Goal: Complete application form

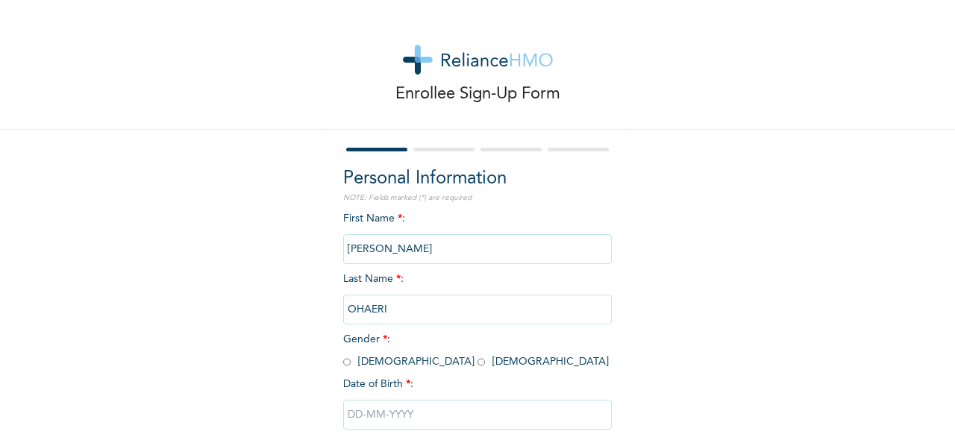
click at [343, 360] on input "radio" at bounding box center [346, 362] width 7 height 14
radio input "true"
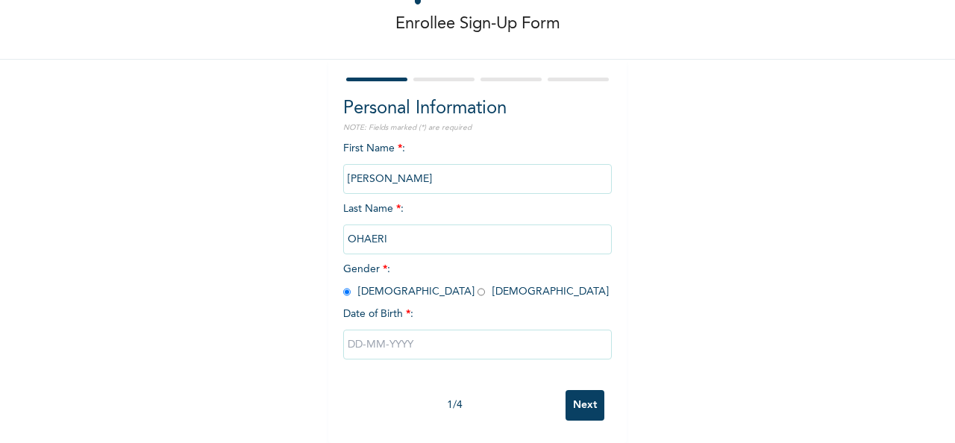
scroll to position [83, 0]
click at [355, 331] on input "text" at bounding box center [477, 345] width 269 height 30
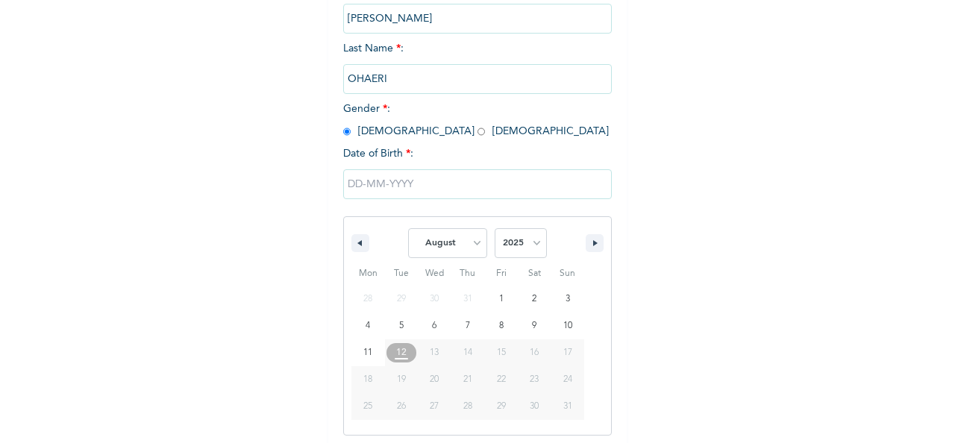
scroll to position [236, 0]
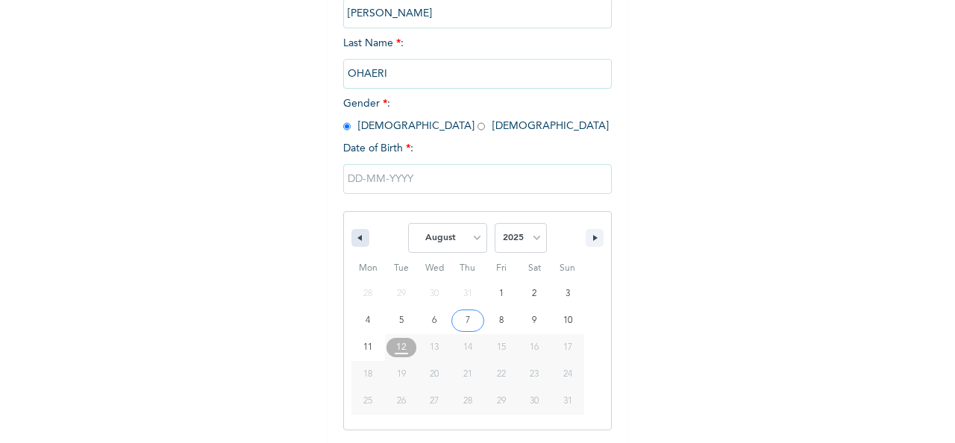
click at [355, 237] on icon "button" at bounding box center [357, 238] width 7 height 6
select select "6"
click at [529, 236] on select "2025 2024 2023 2022 2021 2020 2019 2018 2017 2016 2015 2014 2013 2012 2011 2010…" at bounding box center [521, 238] width 52 height 30
select select "1973"
click at [495, 223] on select "2025 2024 2023 2022 2021 2020 2019 2018 2017 2016 2015 2014 2013 2012 2011 2010…" at bounding box center [521, 238] width 52 height 30
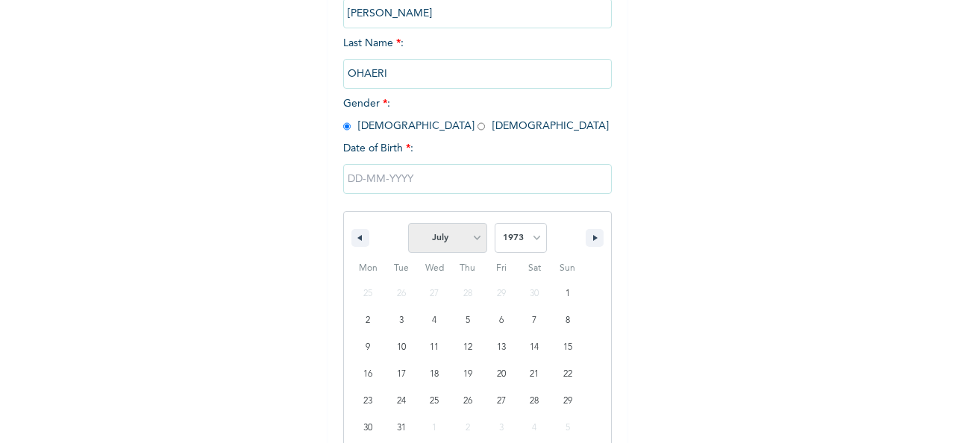
click at [471, 237] on select "January February March April May June July August September October November De…" at bounding box center [447, 238] width 79 height 30
select select "9"
click at [408, 223] on select "January February March April May June July August September October November De…" at bounding box center [447, 238] width 79 height 30
type input "10/23/1973"
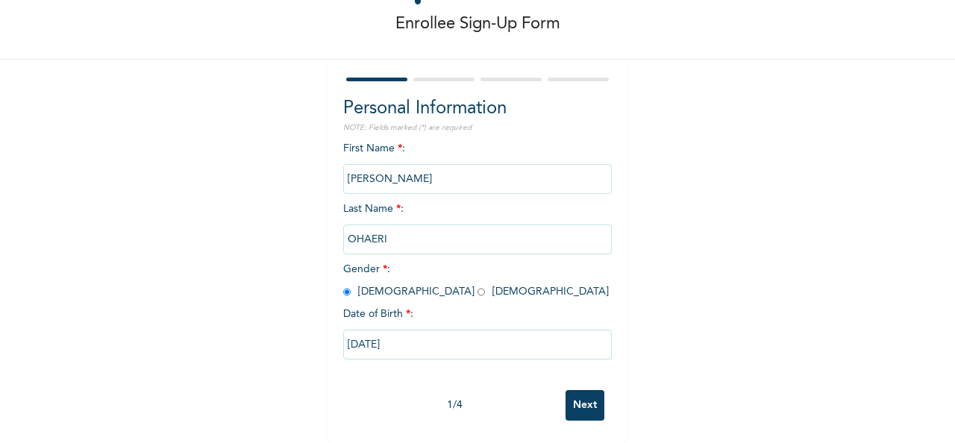
click at [582, 394] on input "Next" at bounding box center [585, 405] width 39 height 31
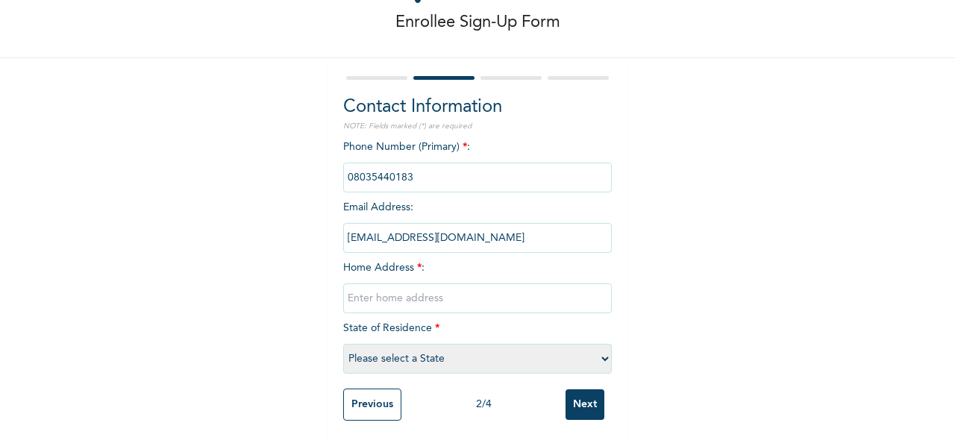
click at [384, 290] on input "text" at bounding box center [477, 299] width 269 height 30
click at [343, 287] on input "Love Avenue" at bounding box center [477, 299] width 269 height 30
click at [425, 290] on input "1 Love Avenue" at bounding box center [477, 299] width 269 height 30
type input "1 Love Avenue off Aganorlu street, off Adageorge Road. P.H"
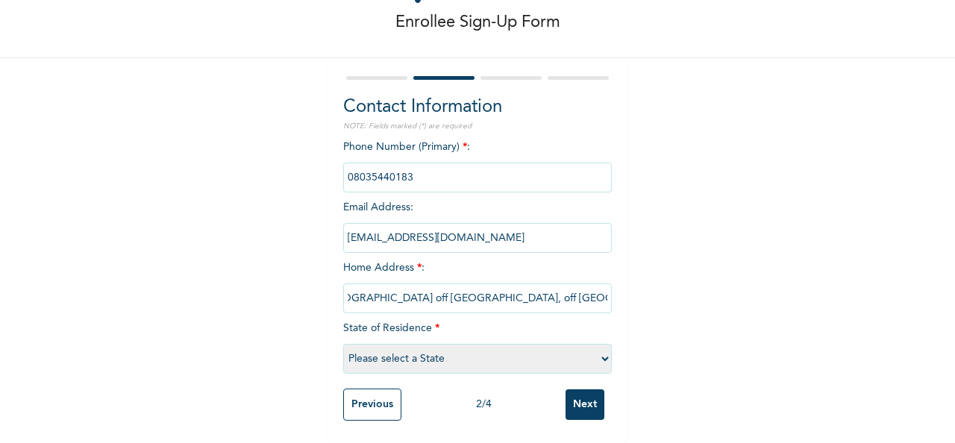
click at [599, 348] on select "Please select a State Abia Abuja (FCT) Adamawa Akwa Ibom Anambra Bauchi Bayelsa…" at bounding box center [477, 359] width 269 height 30
select select "33"
click at [343, 344] on select "Please select a State Abia Abuja (FCT) Adamawa Akwa Ibom Anambra Bauchi Bayelsa…" at bounding box center [477, 359] width 269 height 30
click at [581, 389] on input "Next" at bounding box center [585, 404] width 39 height 31
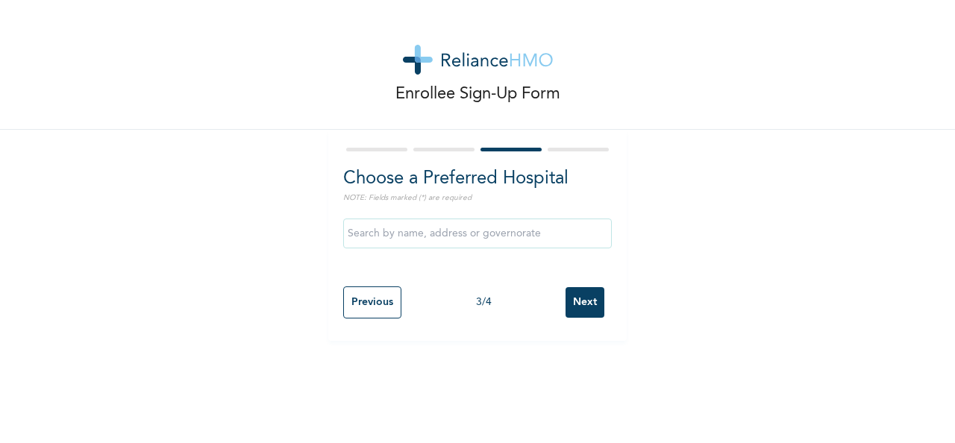
click at [478, 233] on input "text" at bounding box center [477, 234] width 269 height 30
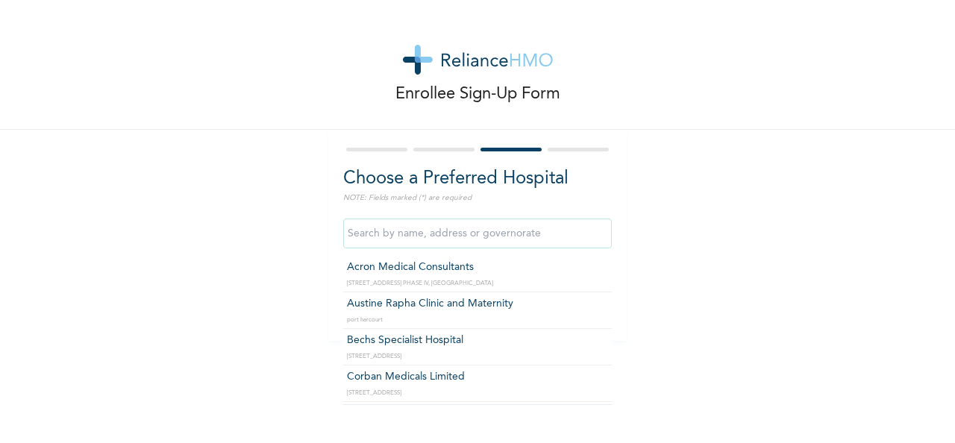
type input "Acron Medical Consultants"
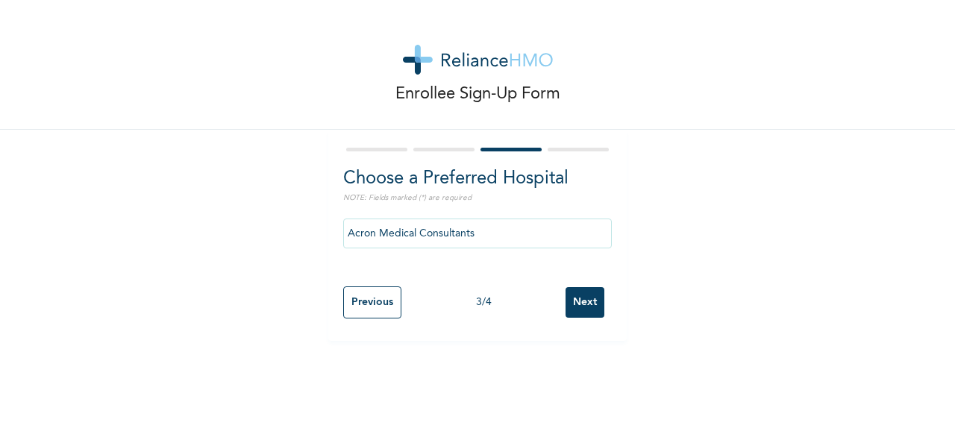
click at [582, 304] on input "Next" at bounding box center [585, 302] width 39 height 31
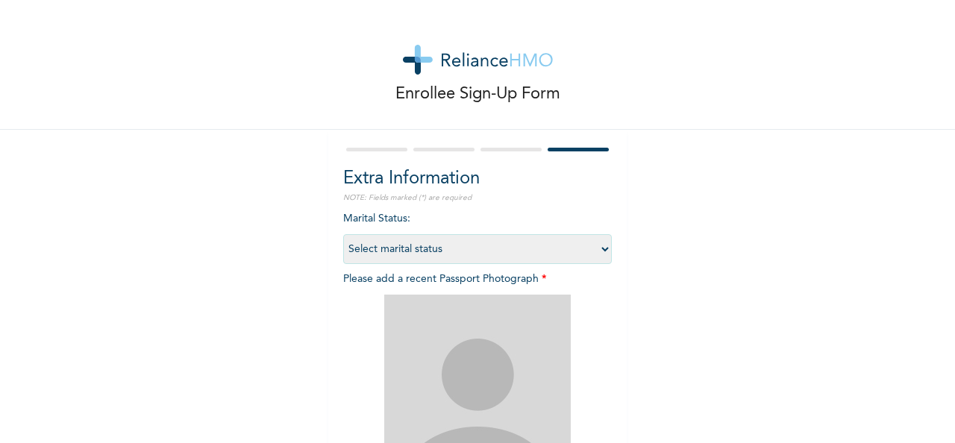
click at [598, 250] on select "Select marital status Single Married Divorced Widow/Widower" at bounding box center [477, 249] width 269 height 30
select select "2"
click at [343, 234] on select "Select marital status Single Married Divorced Widow/Widower" at bounding box center [477, 249] width 269 height 30
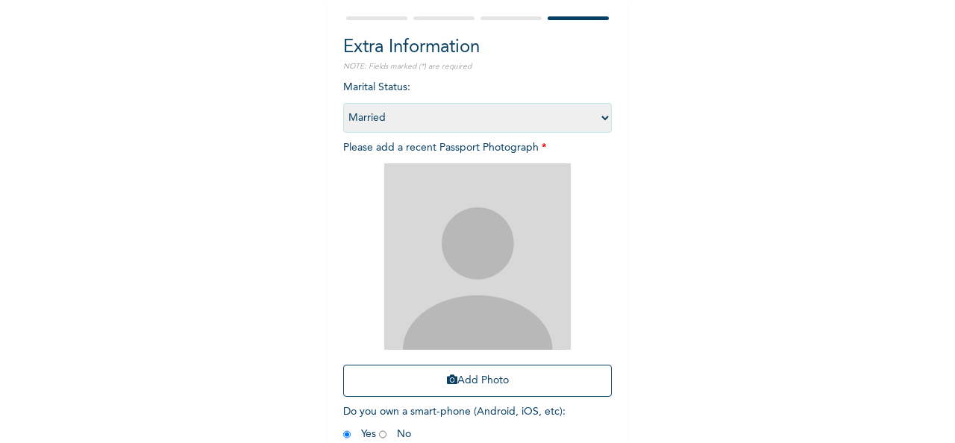
scroll to position [211, 0]
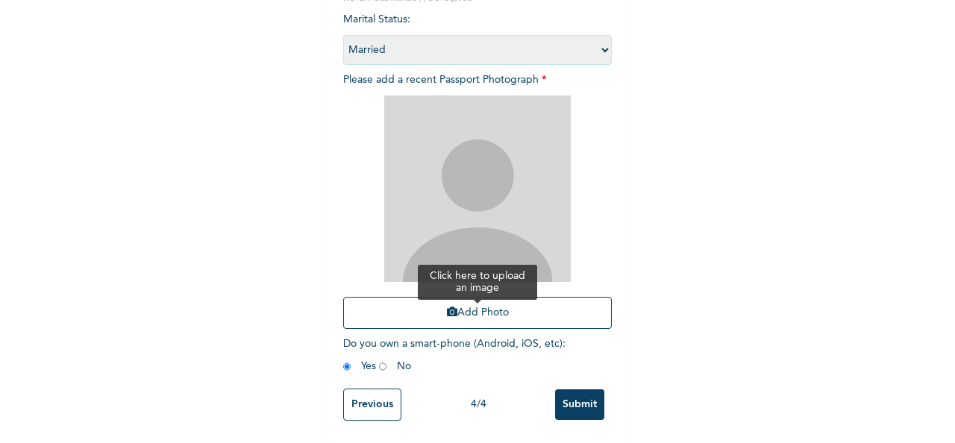
click at [474, 298] on button "Add Photo" at bounding box center [477, 313] width 269 height 32
click at [475, 301] on button "Add Photo" at bounding box center [477, 313] width 269 height 32
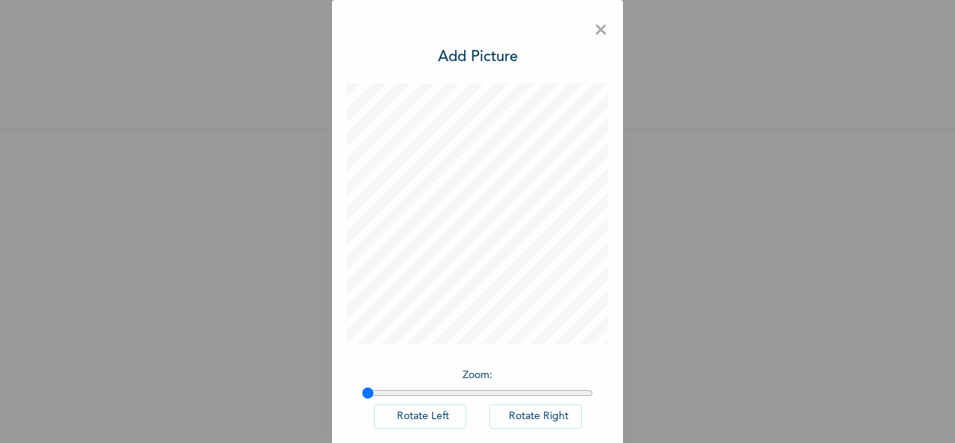
scroll to position [75, 0]
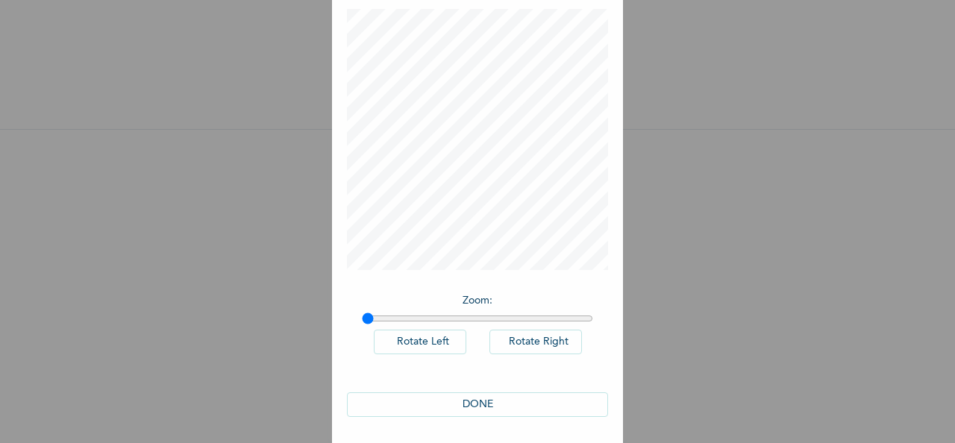
click at [525, 339] on button "Rotate Right" at bounding box center [535, 342] width 93 height 25
click at [409, 337] on button "Rotate Left" at bounding box center [420, 342] width 93 height 25
click at [472, 403] on button "DONE" at bounding box center [477, 404] width 261 height 25
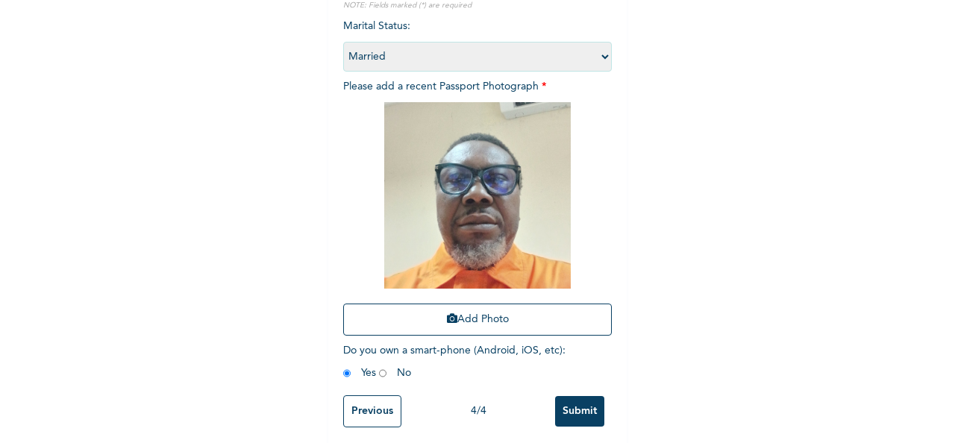
scroll to position [211, 0]
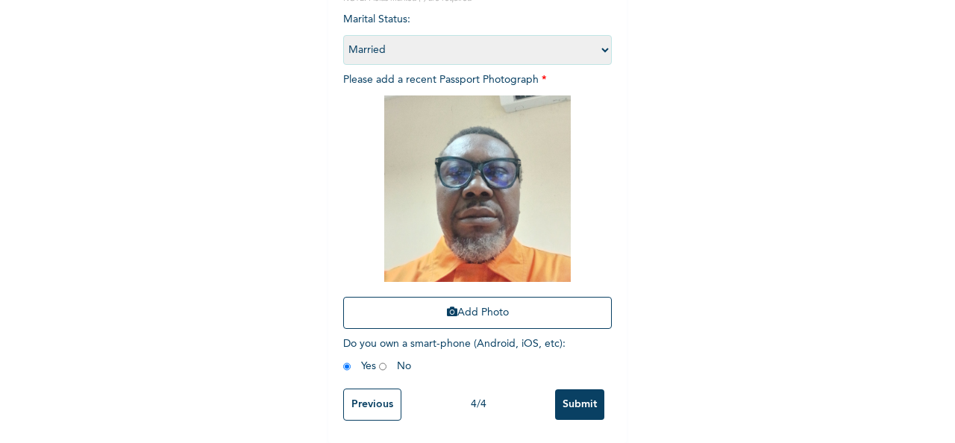
click at [585, 389] on input "Submit" at bounding box center [579, 404] width 49 height 31
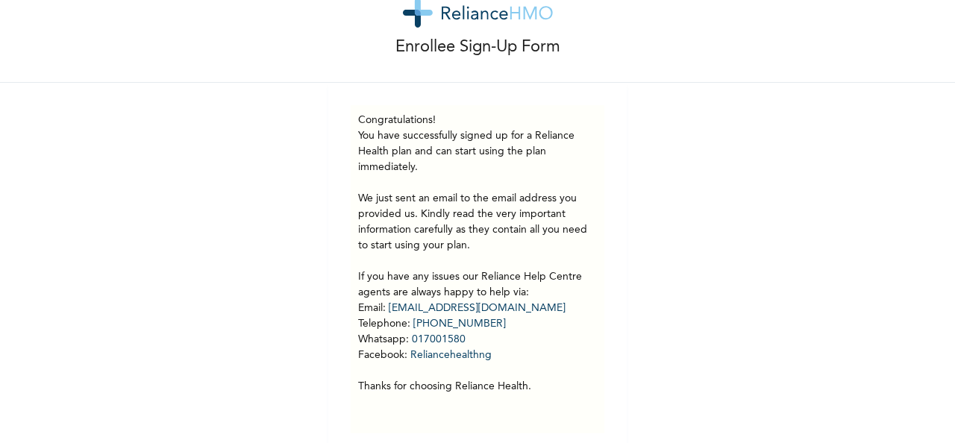
scroll to position [72, 0]
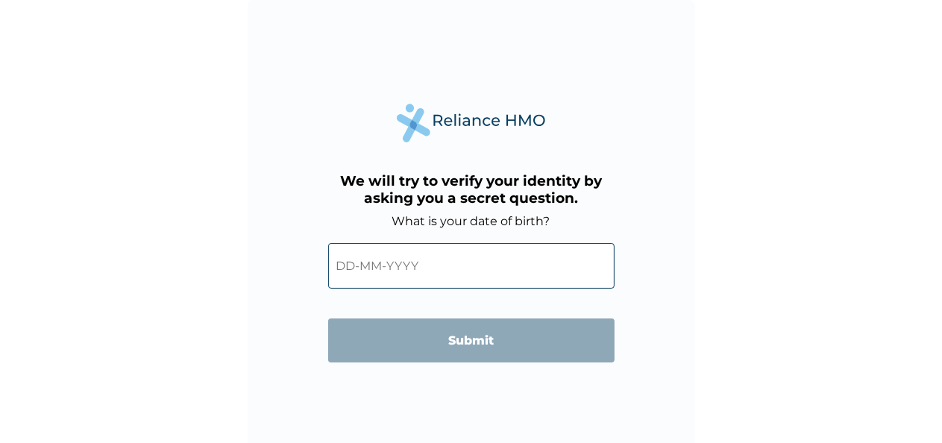
click at [449, 261] on input "text" at bounding box center [471, 266] width 287 height 46
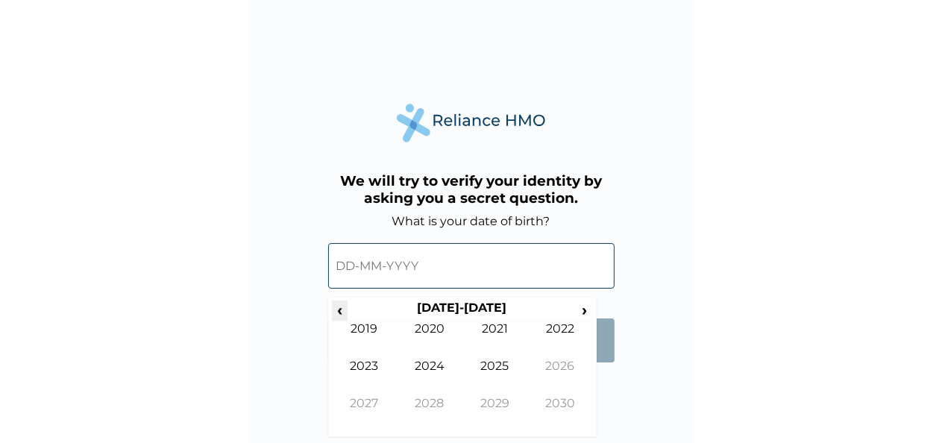
click at [340, 311] on span "‹" at bounding box center [340, 310] width 16 height 19
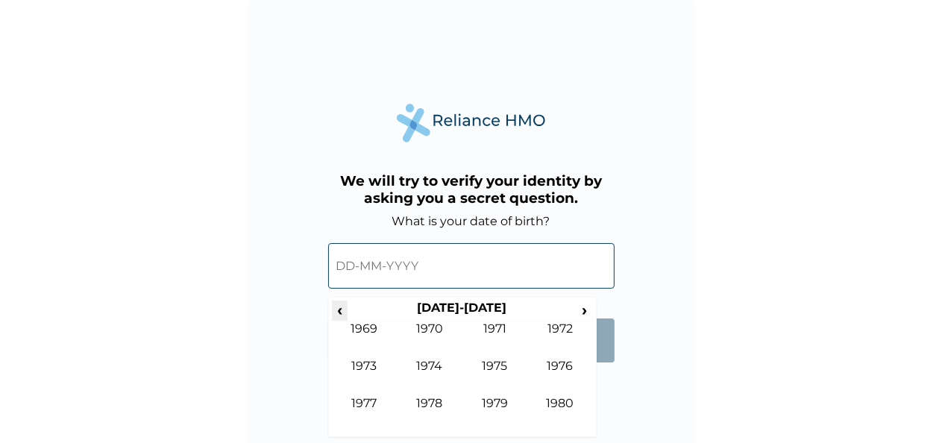
click at [340, 311] on span "‹" at bounding box center [340, 310] width 16 height 19
click at [579, 308] on span "›" at bounding box center [585, 310] width 16 height 19
click at [371, 362] on td "1973" at bounding box center [365, 377] width 66 height 37
click at [351, 265] on input "text" at bounding box center [471, 266] width 287 height 46
click at [358, 265] on input "text" at bounding box center [471, 266] width 287 height 46
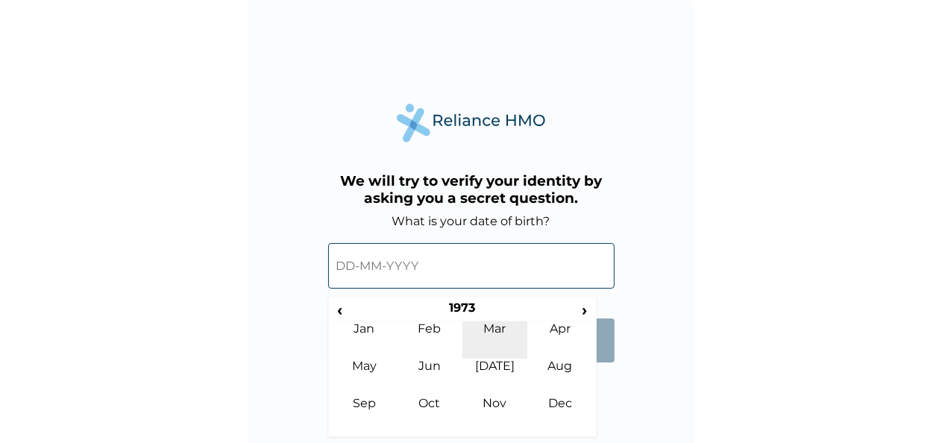
scroll to position [4, 0]
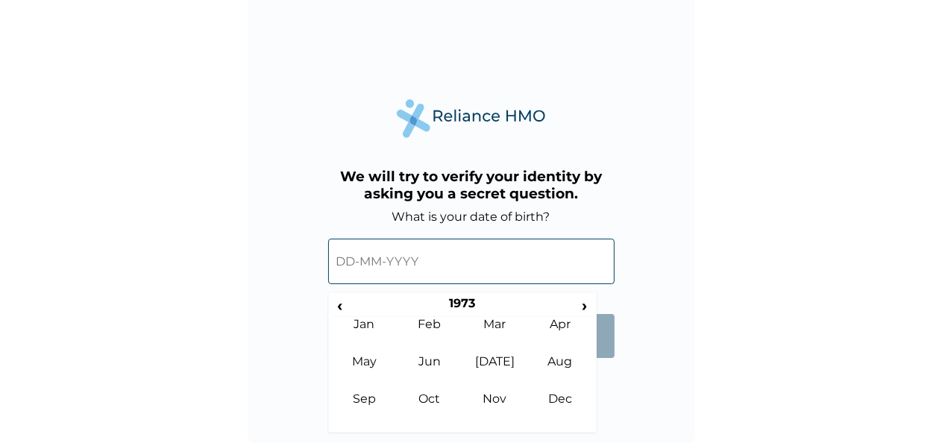
click at [421, 261] on input "text" at bounding box center [471, 262] width 287 height 46
click at [431, 397] on td "Oct" at bounding box center [430, 410] width 66 height 37
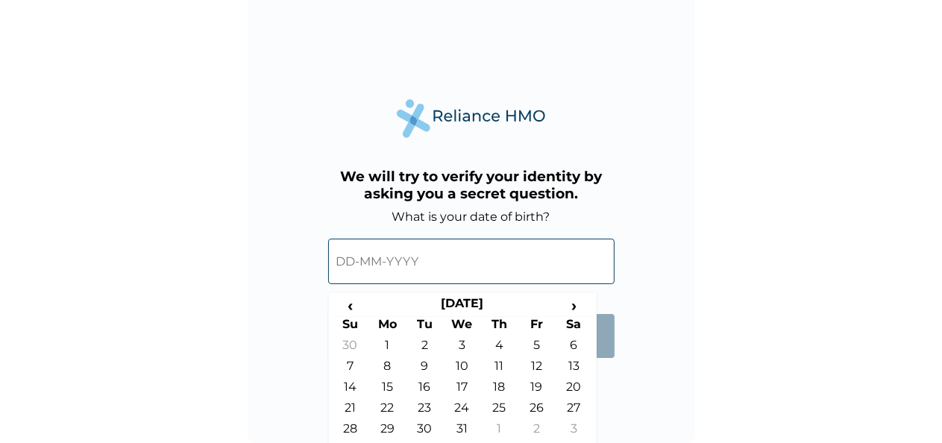
click at [426, 404] on td "23" at bounding box center [425, 411] width 37 height 21
type input "23-10-1973"
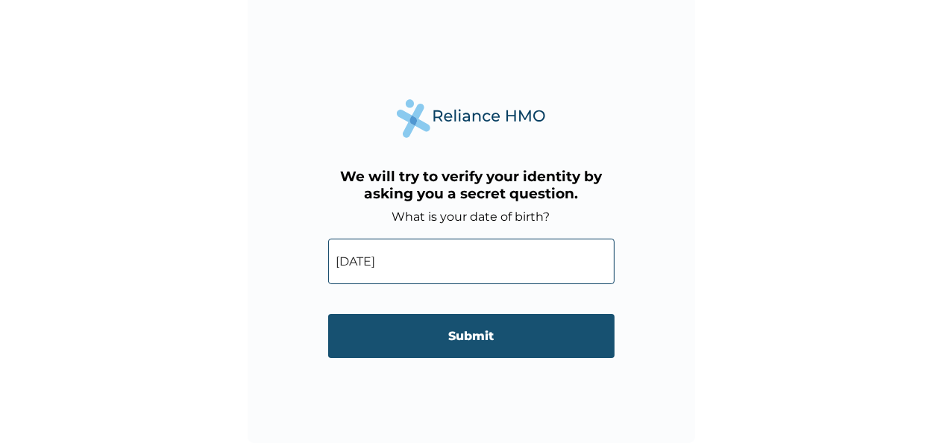
click at [474, 337] on input "Submit" at bounding box center [471, 336] width 287 height 44
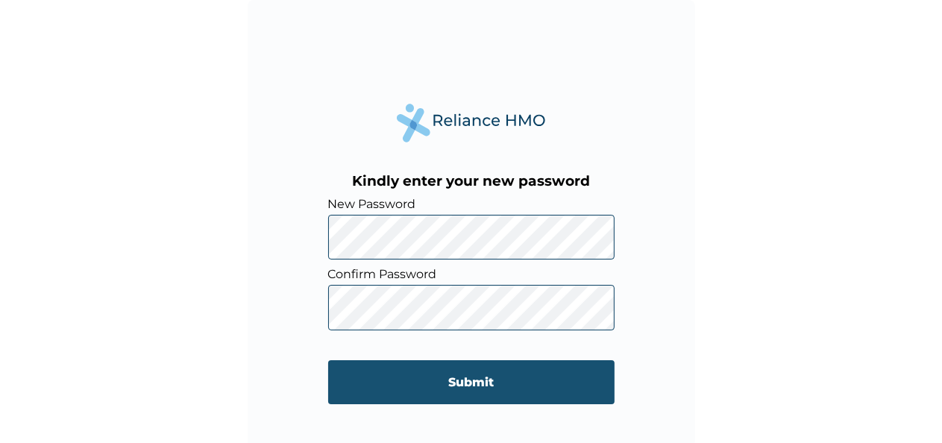
click at [460, 375] on input "Submit" at bounding box center [471, 382] width 287 height 44
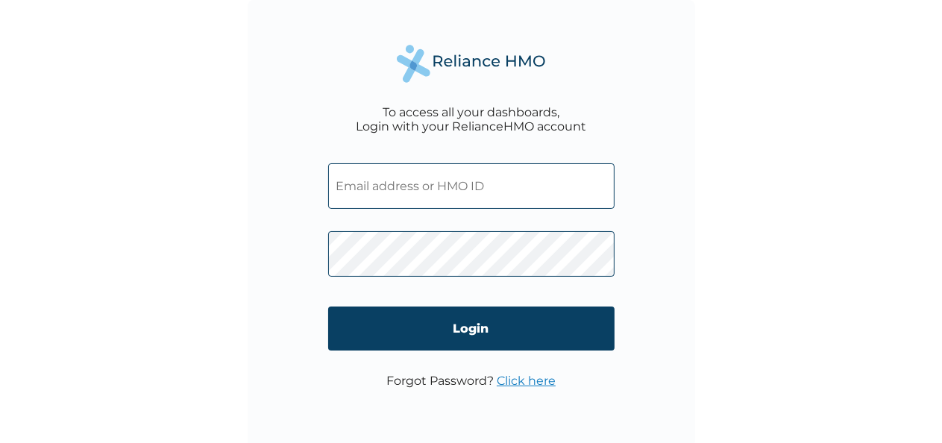
click at [397, 192] on input "text" at bounding box center [471, 186] width 287 height 46
type input "NEM/10058/A"
click at [475, 320] on input "Login" at bounding box center [471, 329] width 287 height 44
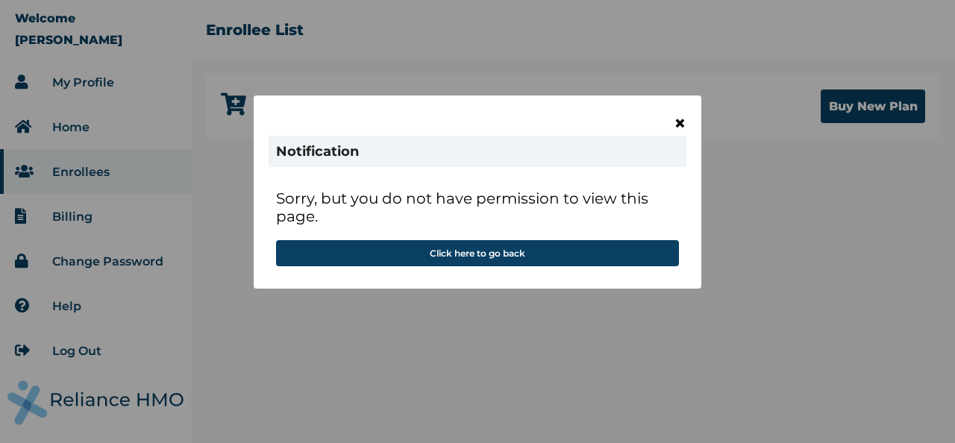
click at [680, 122] on span "×" at bounding box center [680, 122] width 13 height 25
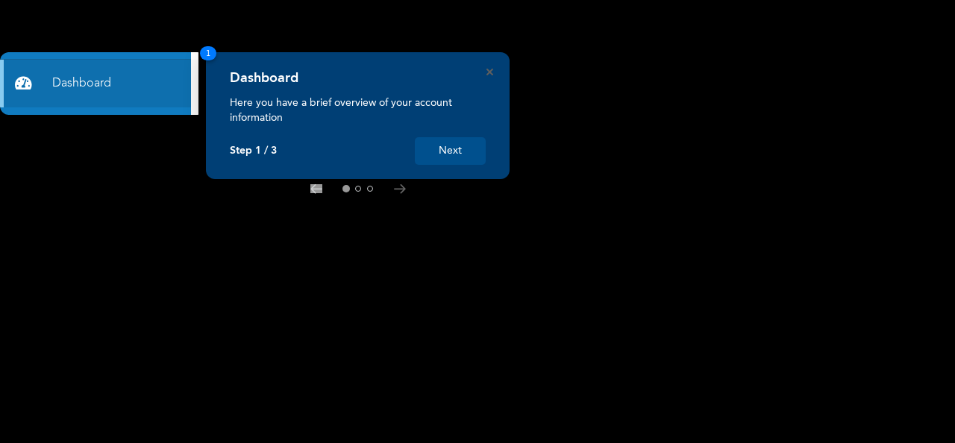
click at [450, 155] on button "Next" at bounding box center [450, 151] width 71 height 28
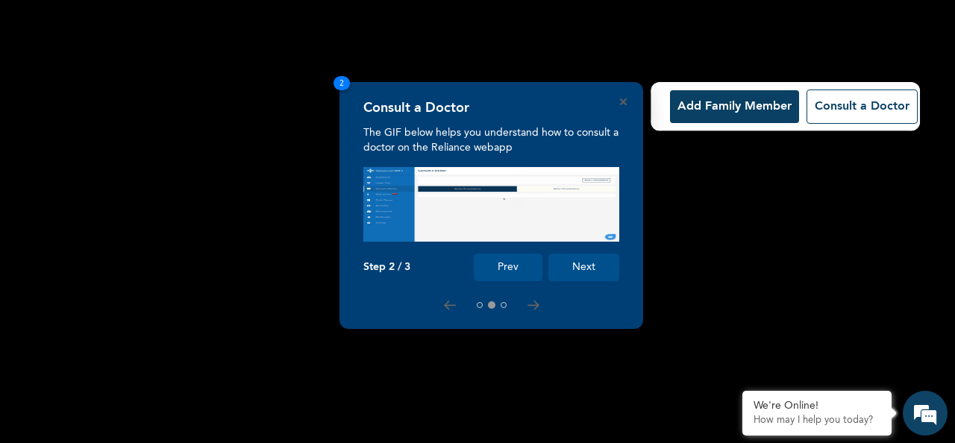
click at [586, 265] on button "Next" at bounding box center [583, 268] width 71 height 28
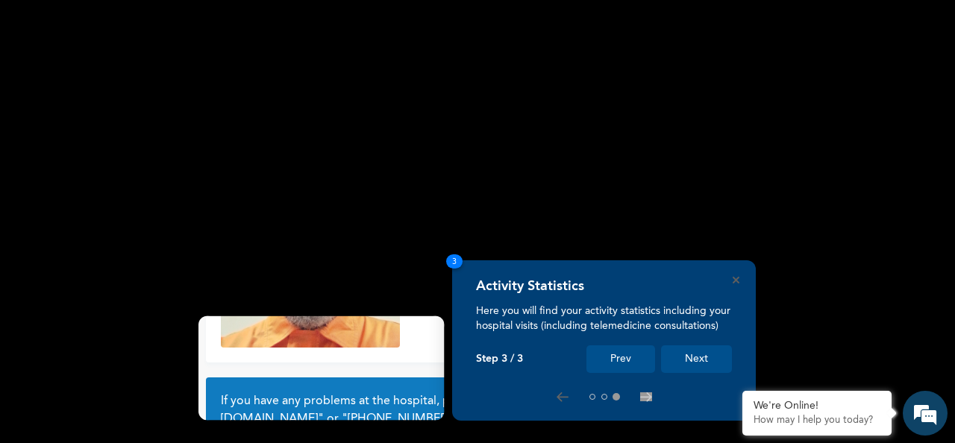
scroll to position [134, 0]
